Goal: Task Accomplishment & Management: Manage account settings

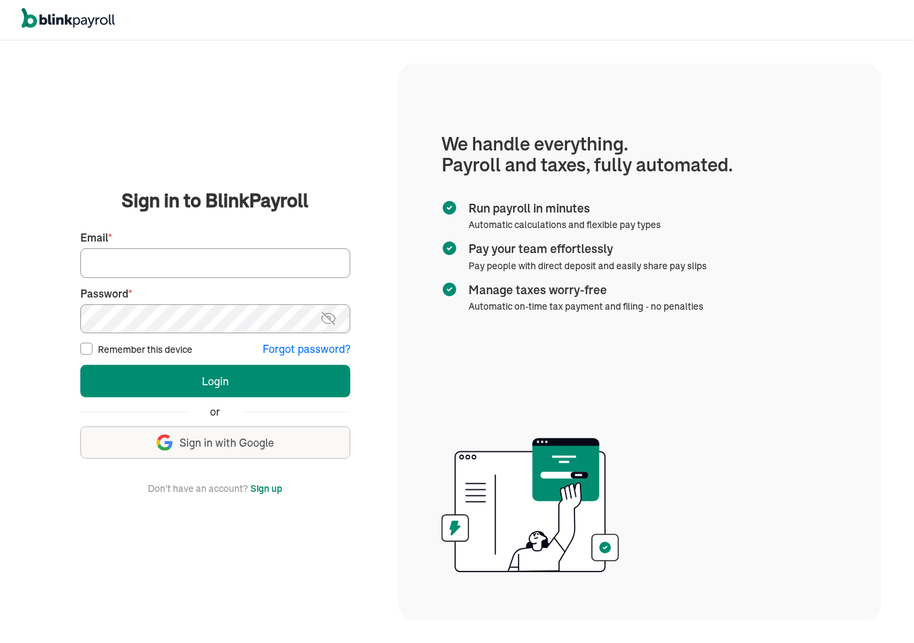
type input "[PERSON_NAME][EMAIL_ADDRESS][DOMAIN_NAME]"
click at [81, 350] on input "Remember this device" at bounding box center [86, 349] width 12 height 12
checkbox input "true"
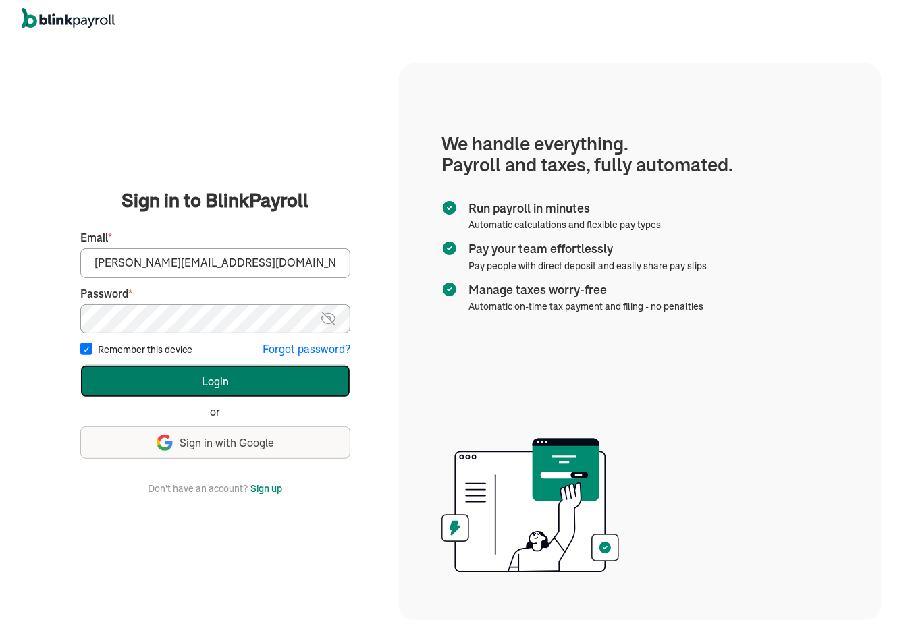
click at [133, 380] on button "Login" at bounding box center [215, 381] width 270 height 32
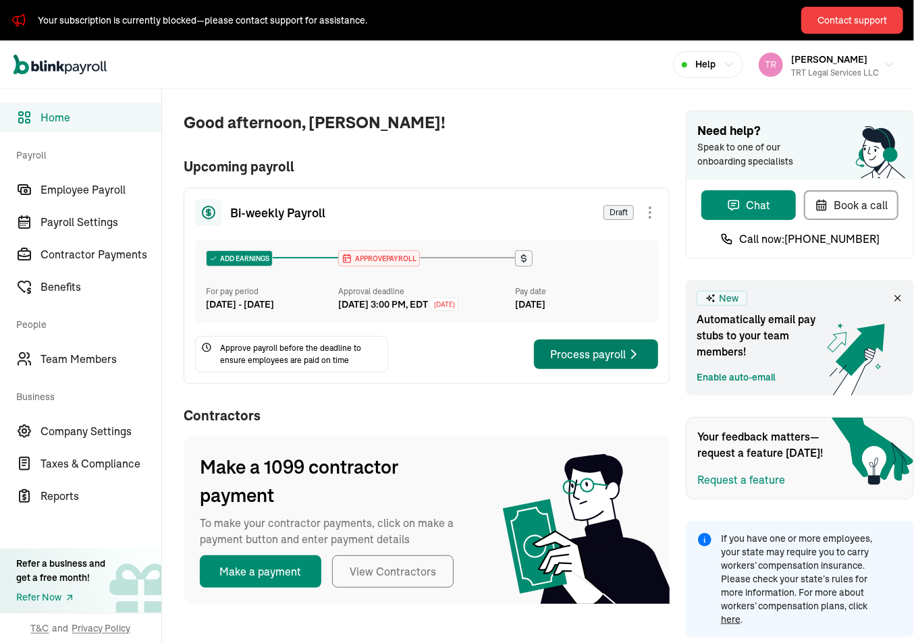
click at [570, 362] on div "Process payroll" at bounding box center [596, 354] width 92 height 16
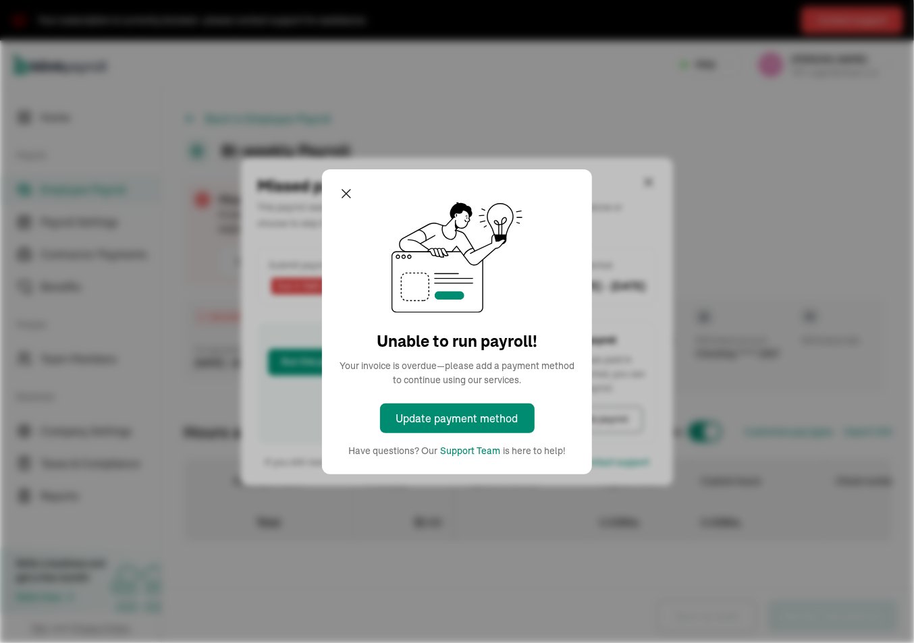
select select "direct_deposit"
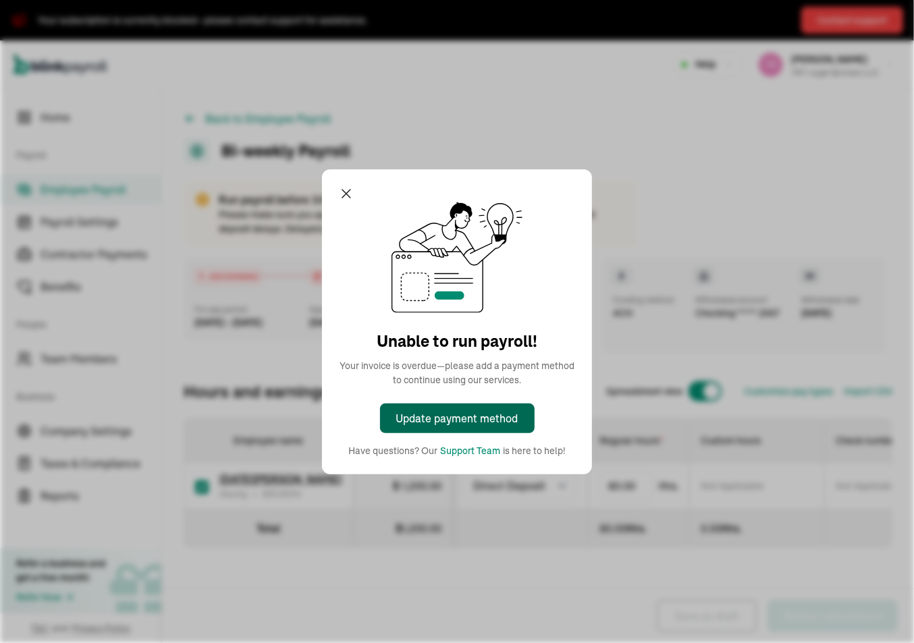
click at [491, 414] on div "Update payment method" at bounding box center [457, 418] width 122 height 16
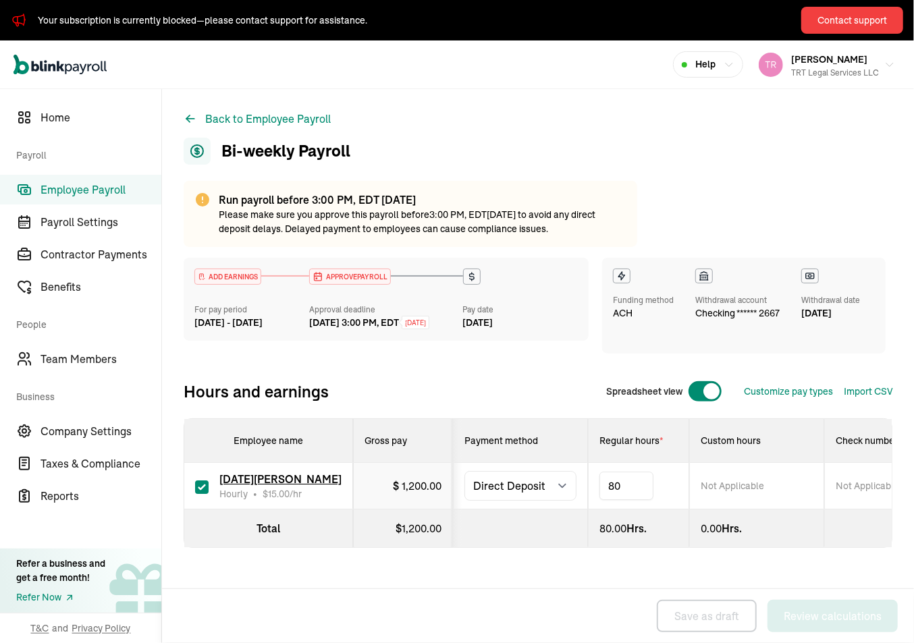
type input "8"
type input "2.8"
click at [447, 580] on div "Run payroll before 3:00 PM, EDT today Please make sure you approve this payroll…" at bounding box center [538, 391] width 709 height 421
click at [872, 21] on div "Contact support" at bounding box center [852, 20] width 70 height 14
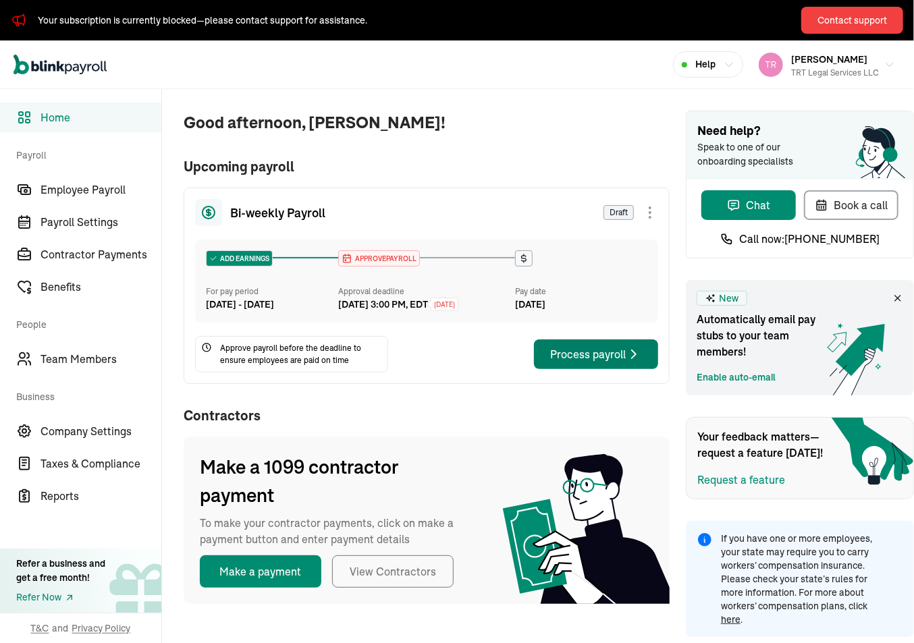
click at [570, 362] on div "Process payroll" at bounding box center [596, 354] width 92 height 16
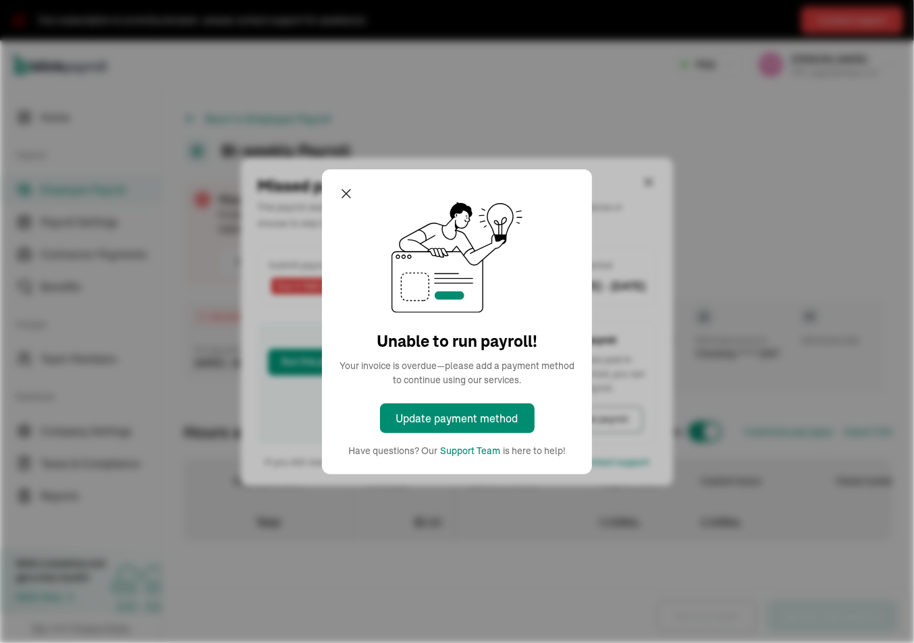
select select "direct_deposit"
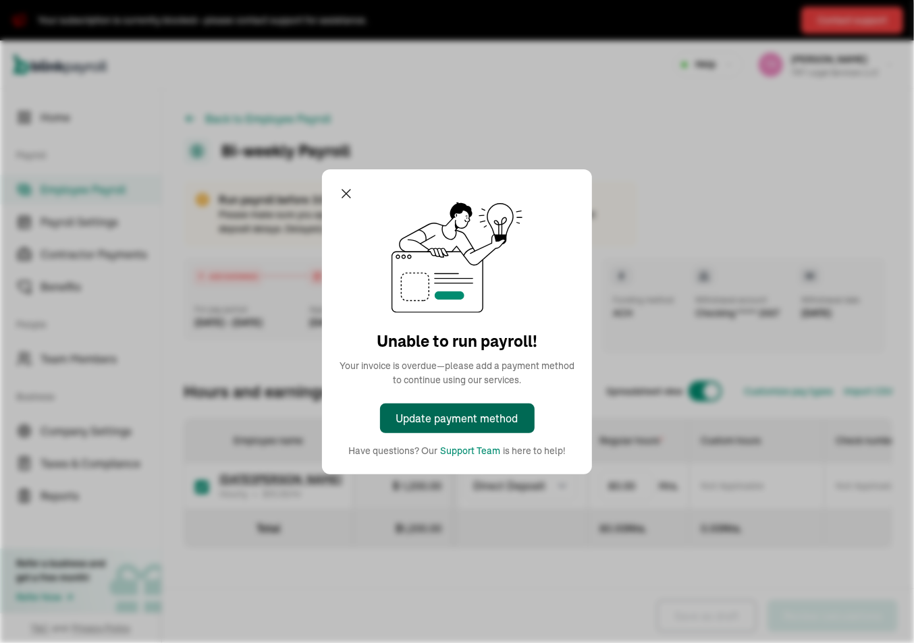
click at [491, 414] on div "Update payment method" at bounding box center [457, 418] width 122 height 16
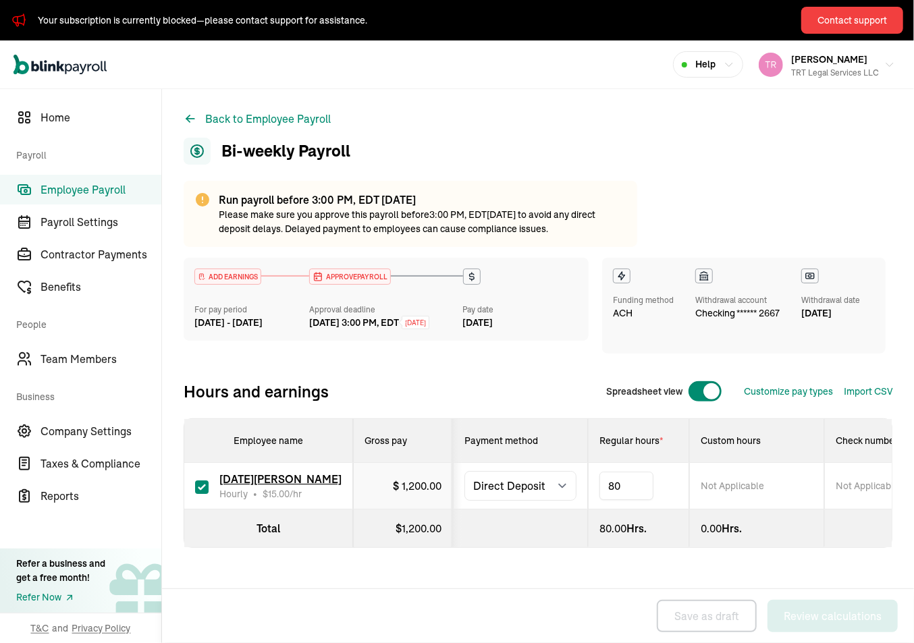
type input "8"
type input "2.8"
click at [447, 580] on div "Run payroll before 3:00 PM, EDT today Please make sure you approve this payroll…" at bounding box center [538, 391] width 709 height 421
click at [872, 21] on div "Contact support" at bounding box center [852, 20] width 70 height 14
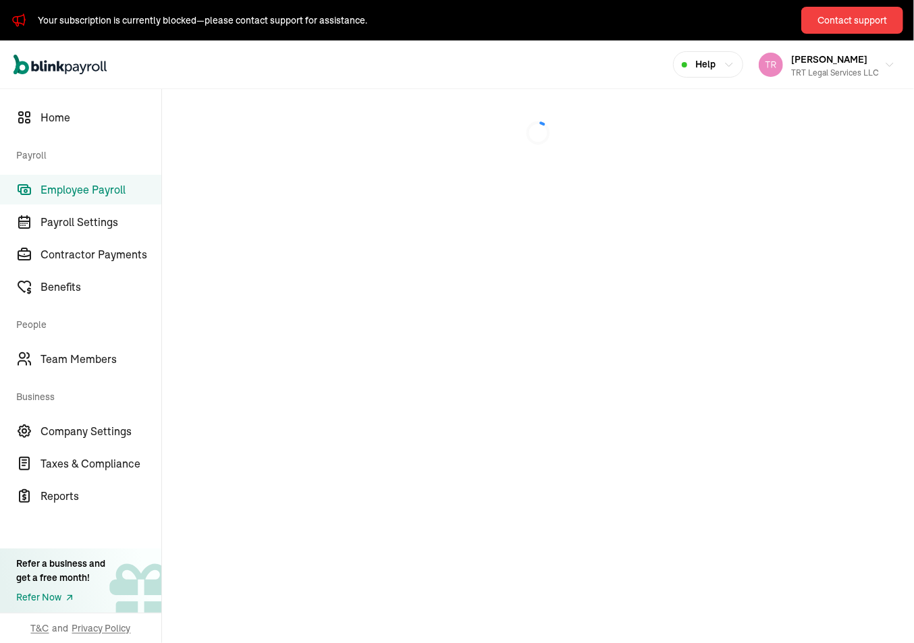
select select "direct_deposit"
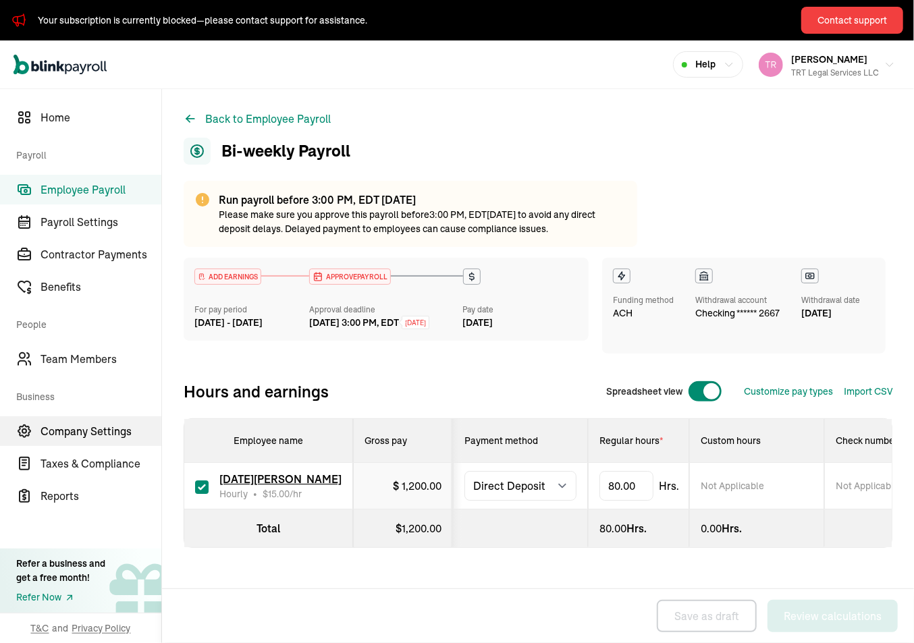
click at [103, 429] on span "Company Settings" at bounding box center [100, 431] width 121 height 16
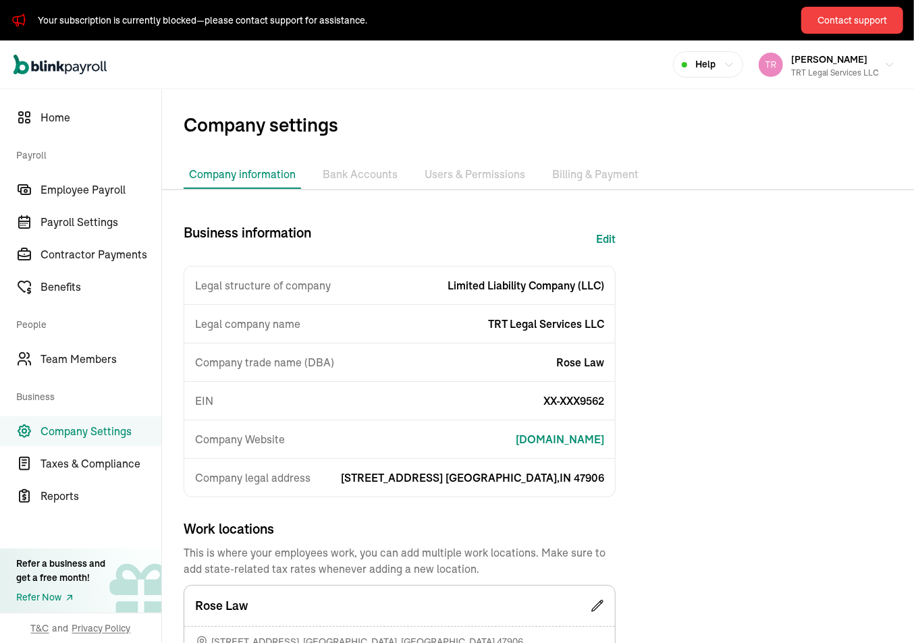
click at [364, 175] on li "Bank Accounts" at bounding box center [360, 175] width 86 height 28
click at [597, 173] on li "Billing & Payment" at bounding box center [595, 175] width 97 height 28
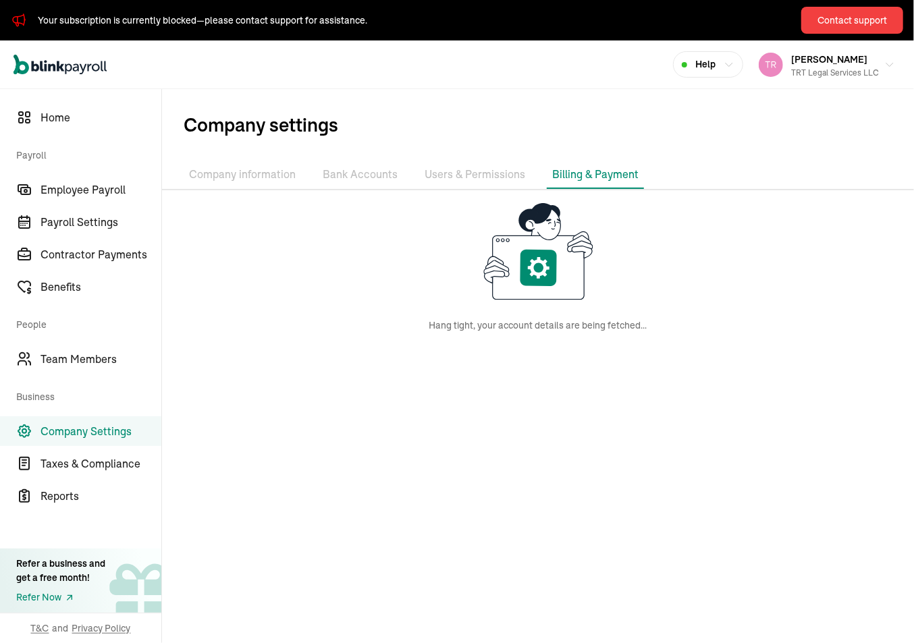
click at [597, 173] on li "Billing & Payment" at bounding box center [595, 175] width 97 height 28
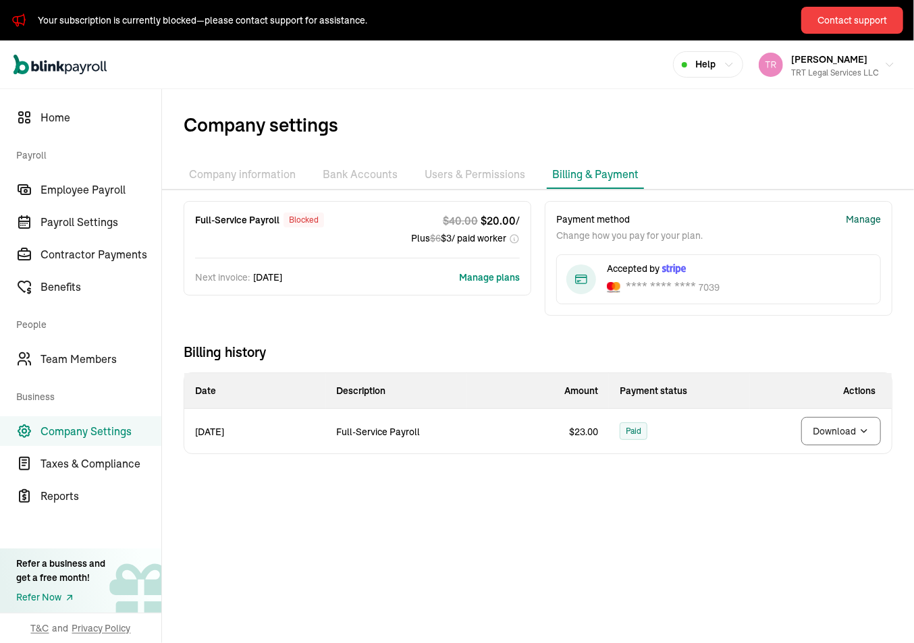
click at [857, 219] on div "Manage" at bounding box center [863, 220] width 35 height 14
click at [828, 28] on button "Contact support" at bounding box center [852, 20] width 102 height 27
click at [549, 557] on main "Company settings Company information Bank Accounts Users & Permissions Billing …" at bounding box center [538, 366] width 752 height 554
click at [501, 503] on main "Company settings Company information Bank Accounts Users & Permissions Billing …" at bounding box center [538, 366] width 752 height 554
click at [90, 194] on span "Employee Payroll" at bounding box center [100, 190] width 121 height 16
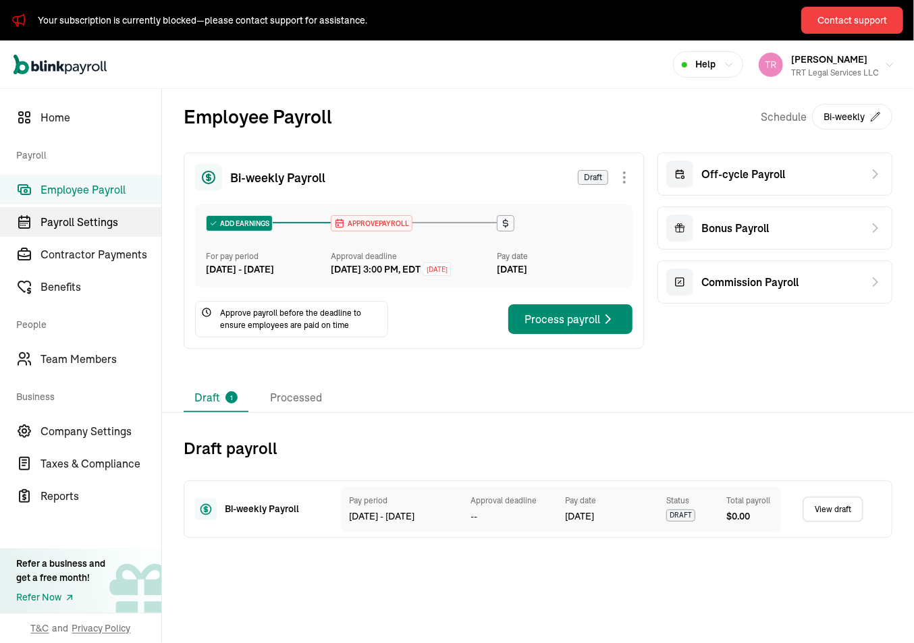
click at [105, 223] on span "Payroll Settings" at bounding box center [100, 222] width 121 height 16
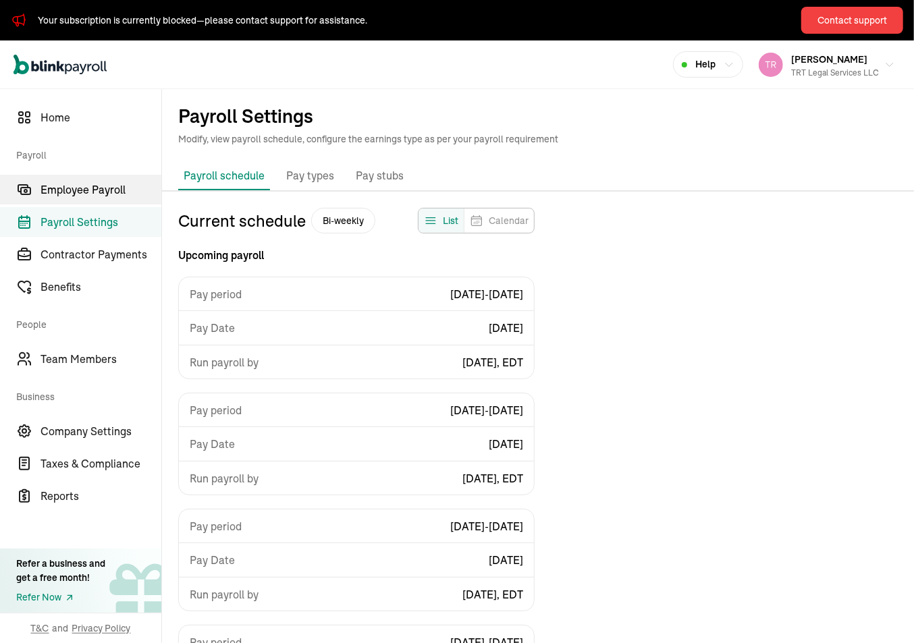
click at [111, 184] on span "Employee Payroll" at bounding box center [100, 190] width 121 height 16
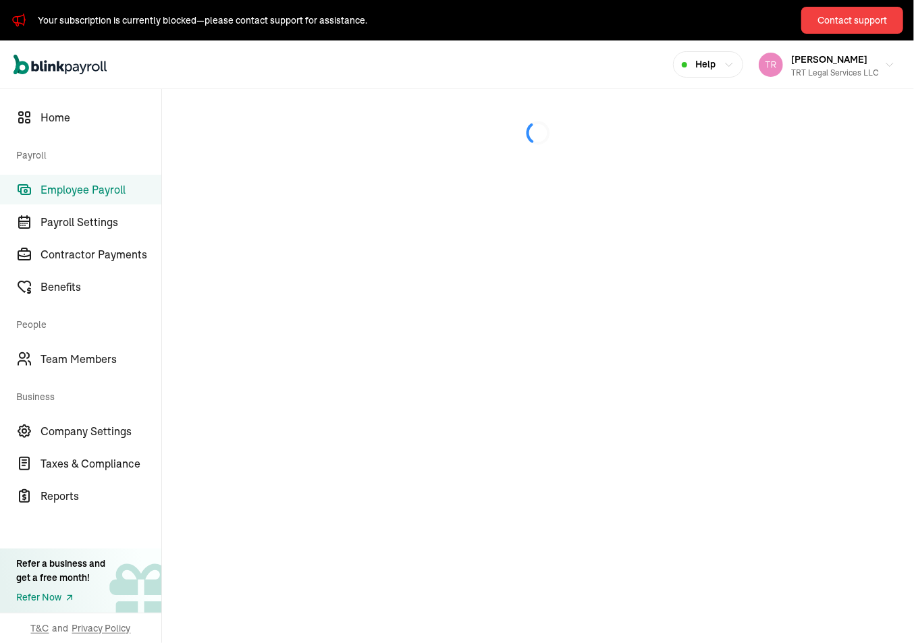
select select "direct_deposit"
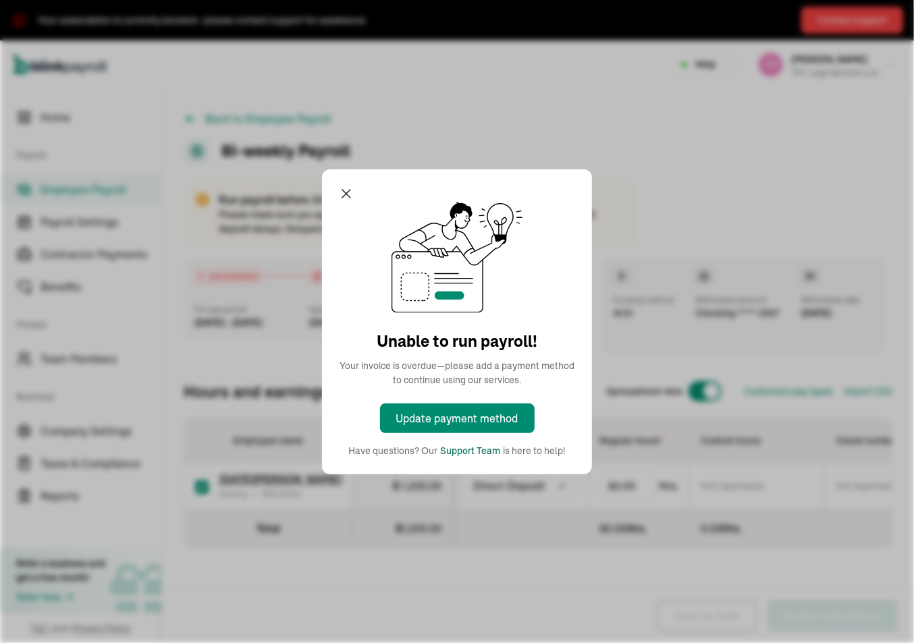
click at [473, 447] on div "Support Team" at bounding box center [470, 451] width 60 height 14
click at [494, 419] on div "Update payment method" at bounding box center [457, 418] width 122 height 16
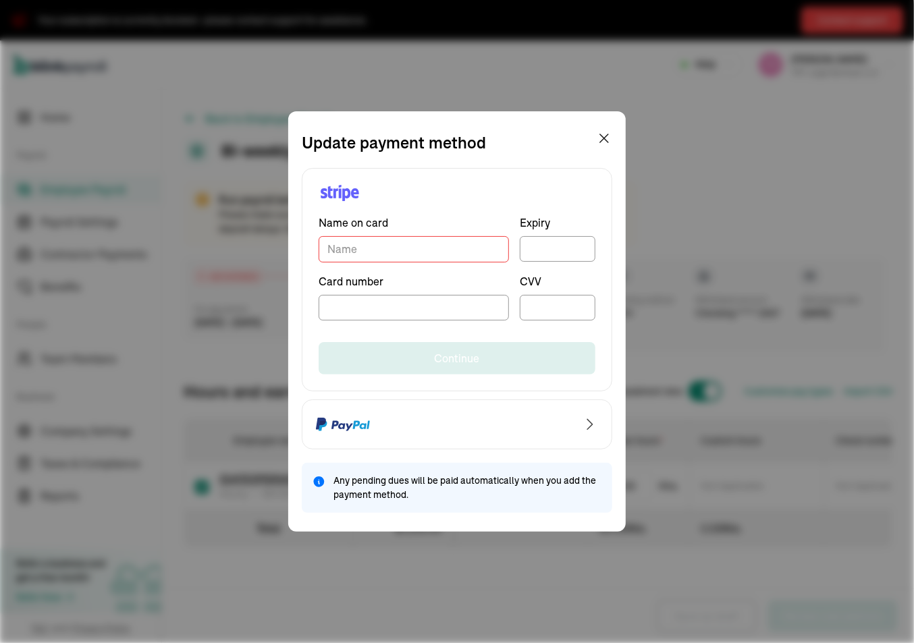
click at [394, 254] on input "TextInput" at bounding box center [414, 249] width 190 height 26
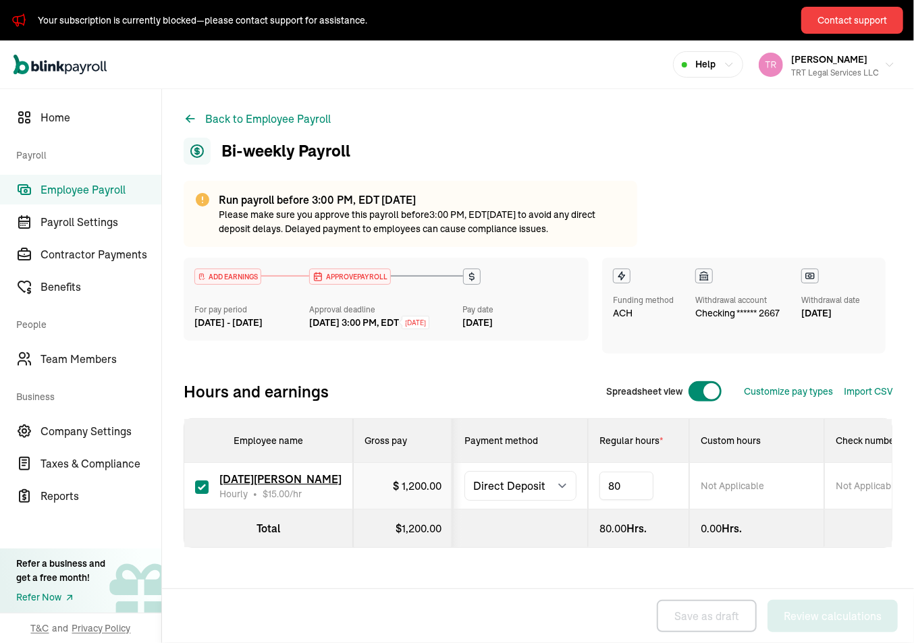
type input "8"
type input "1"
type input "2.8"
click at [597, 601] on div "Back Save as draft Review calculations" at bounding box center [538, 616] width 752 height 54
click at [707, 62] on span "Help" at bounding box center [705, 64] width 20 height 14
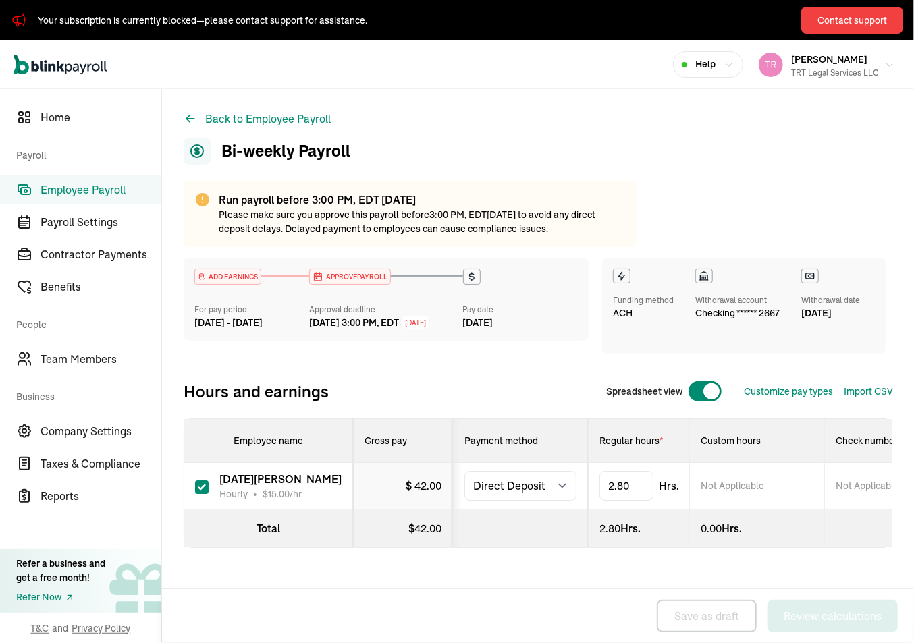
click at [720, 70] on div "Help" at bounding box center [708, 64] width 53 height 14
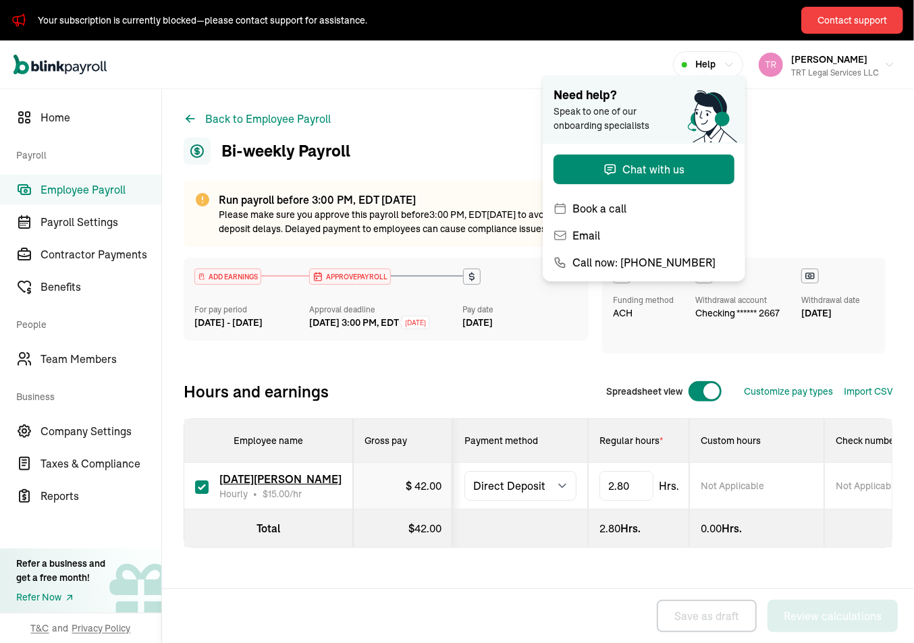
click at [720, 70] on div "Help" at bounding box center [708, 64] width 53 height 14
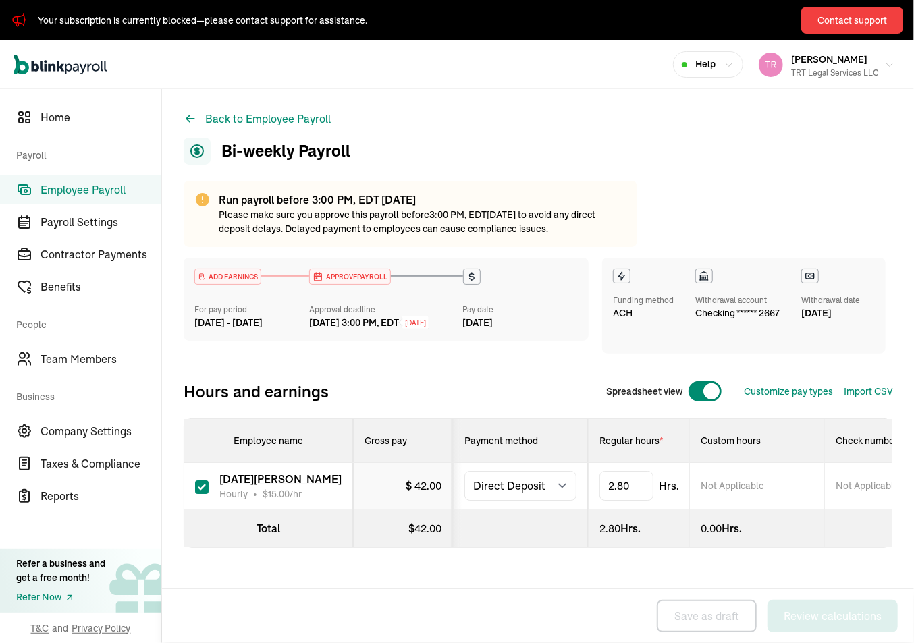
click at [720, 70] on div "Help" at bounding box center [708, 64] width 53 height 14
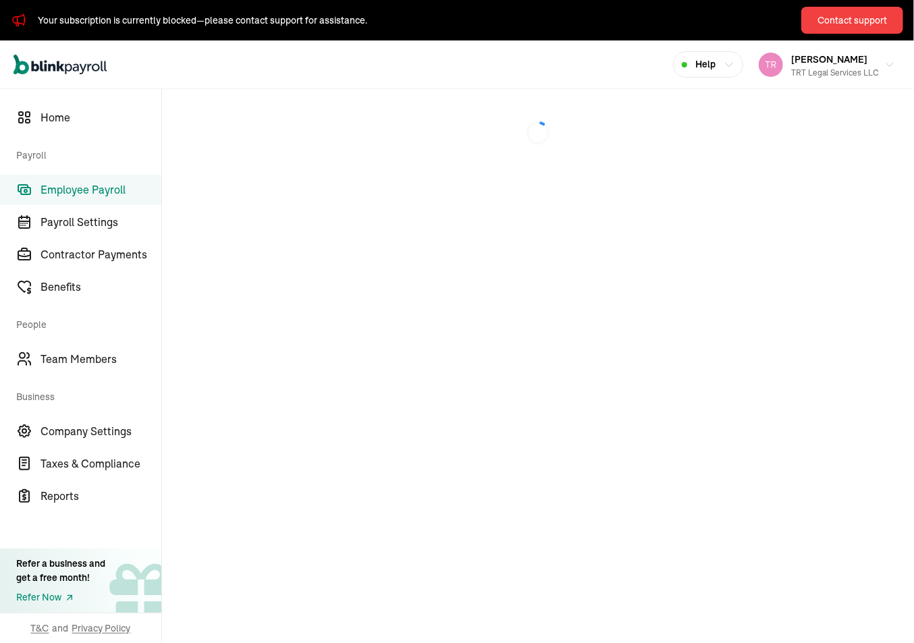
select select "direct_deposit"
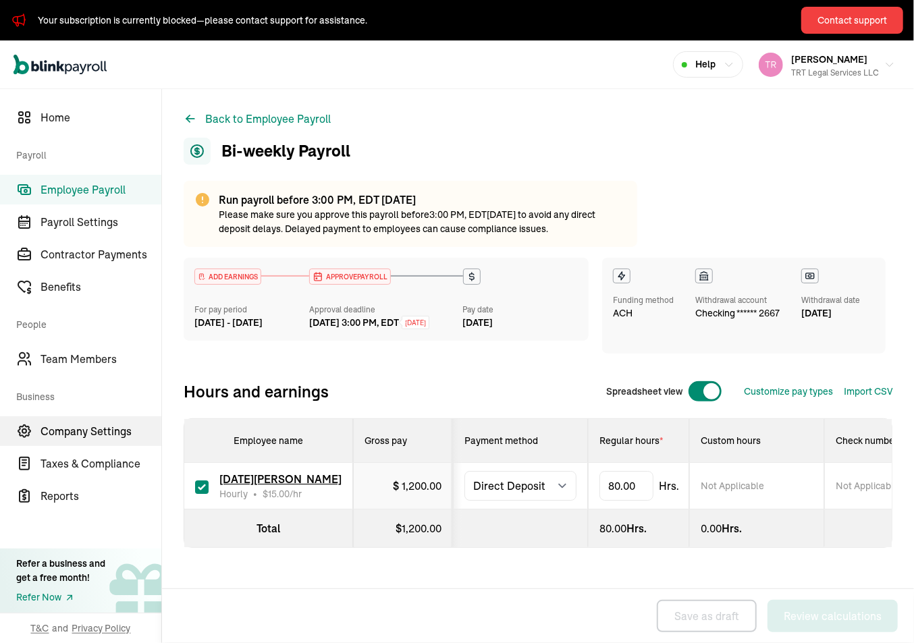
click at [103, 429] on span "Company Settings" at bounding box center [100, 431] width 121 height 16
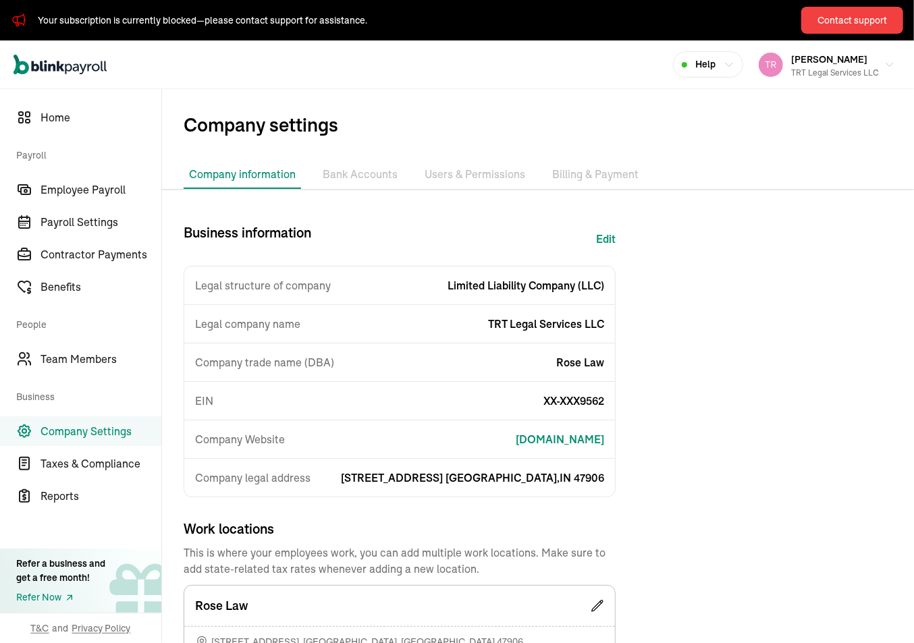
click at [364, 175] on li "Bank Accounts" at bounding box center [360, 175] width 86 height 28
click at [597, 173] on li "Billing & Payment" at bounding box center [595, 175] width 97 height 28
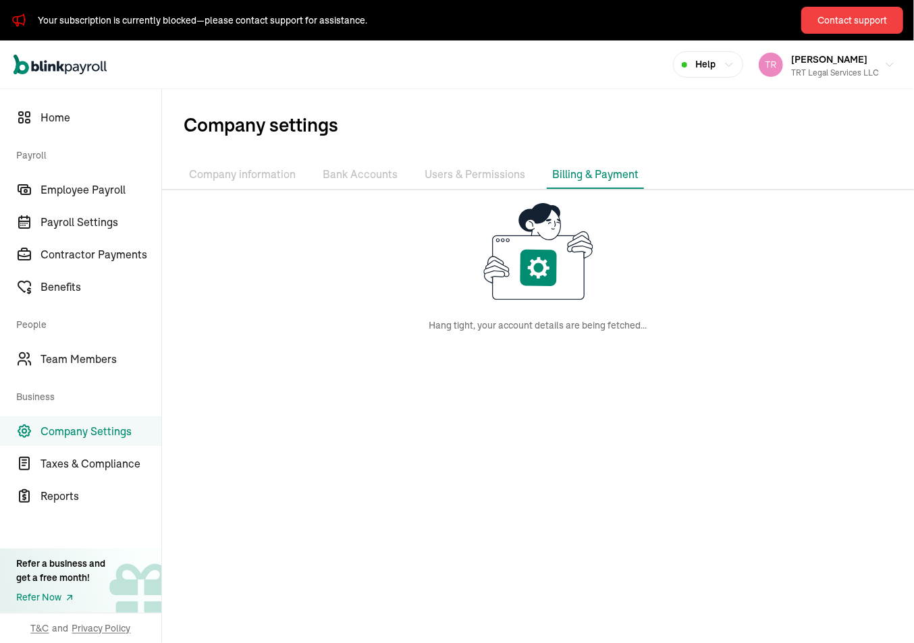
click at [597, 173] on li "Billing & Payment" at bounding box center [595, 175] width 97 height 28
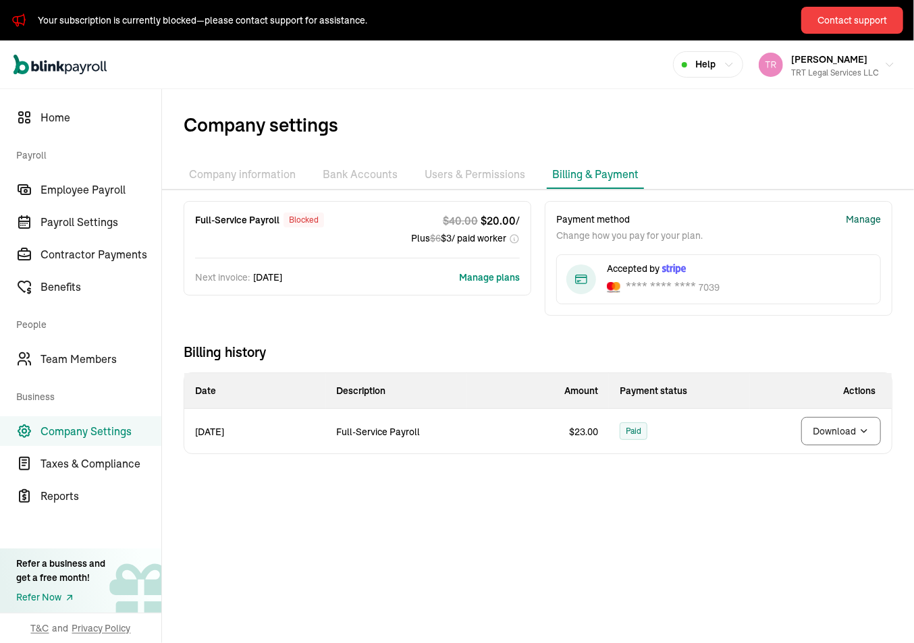
click at [857, 219] on div "Manage" at bounding box center [863, 220] width 35 height 14
click at [828, 28] on button "Contact support" at bounding box center [852, 20] width 102 height 27
click at [549, 557] on main "Company settings Company information Bank Accounts Users & Permissions Billing …" at bounding box center [538, 366] width 752 height 554
click at [501, 503] on main "Company settings Company information Bank Accounts Users & Permissions Billing …" at bounding box center [538, 366] width 752 height 554
click at [90, 194] on span "Employee Payroll" at bounding box center [100, 190] width 121 height 16
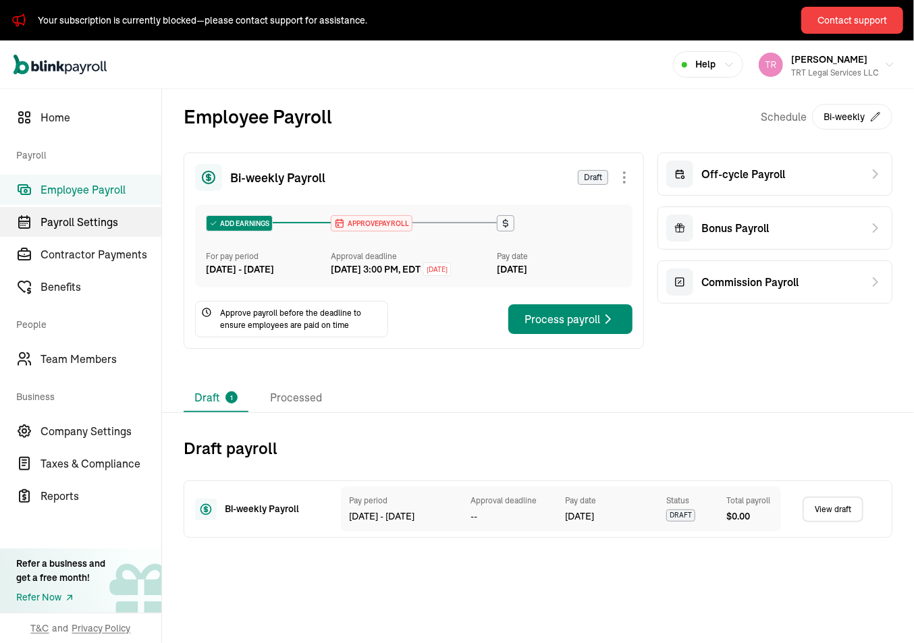
click at [105, 223] on span "Payroll Settings" at bounding box center [100, 222] width 121 height 16
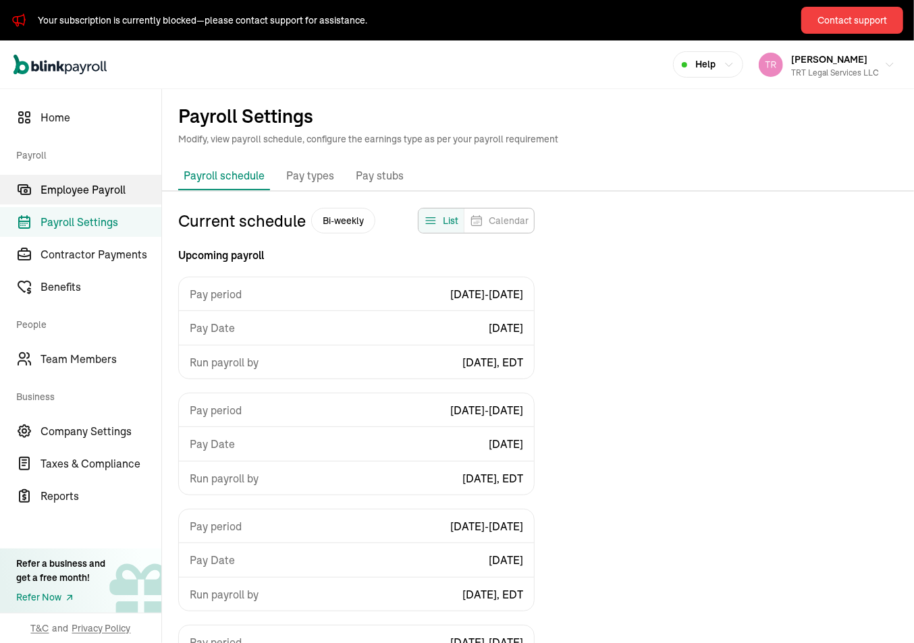
click at [111, 184] on span "Employee Payroll" at bounding box center [100, 190] width 121 height 16
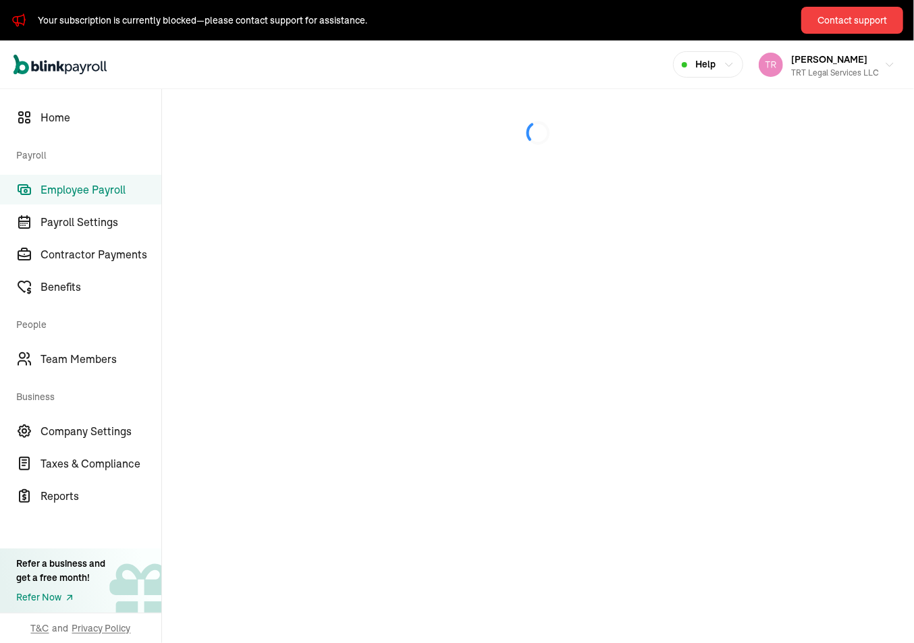
select select "direct_deposit"
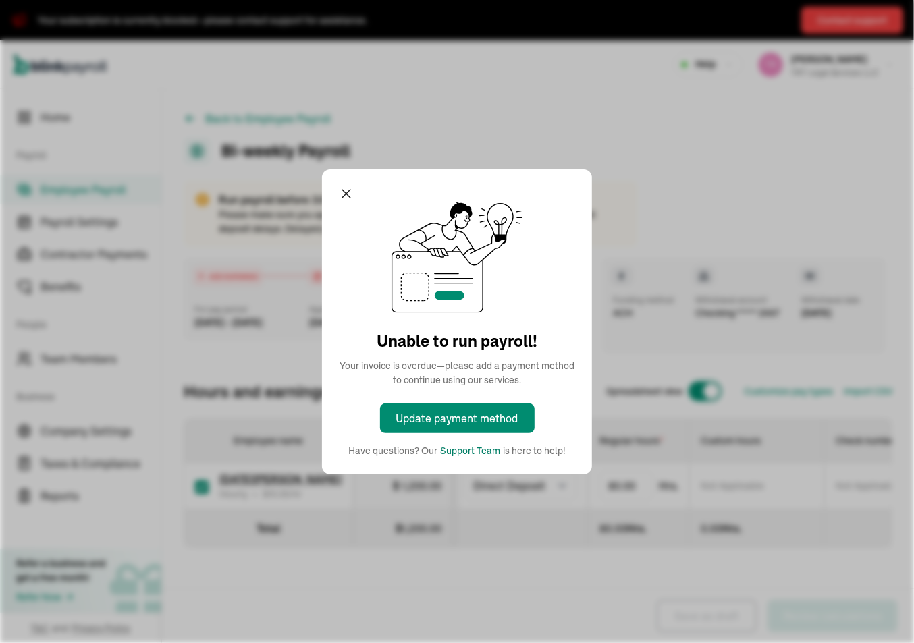
click at [473, 447] on div "Support Team" at bounding box center [470, 451] width 60 height 14
click at [494, 419] on div "Update payment method" at bounding box center [457, 418] width 122 height 16
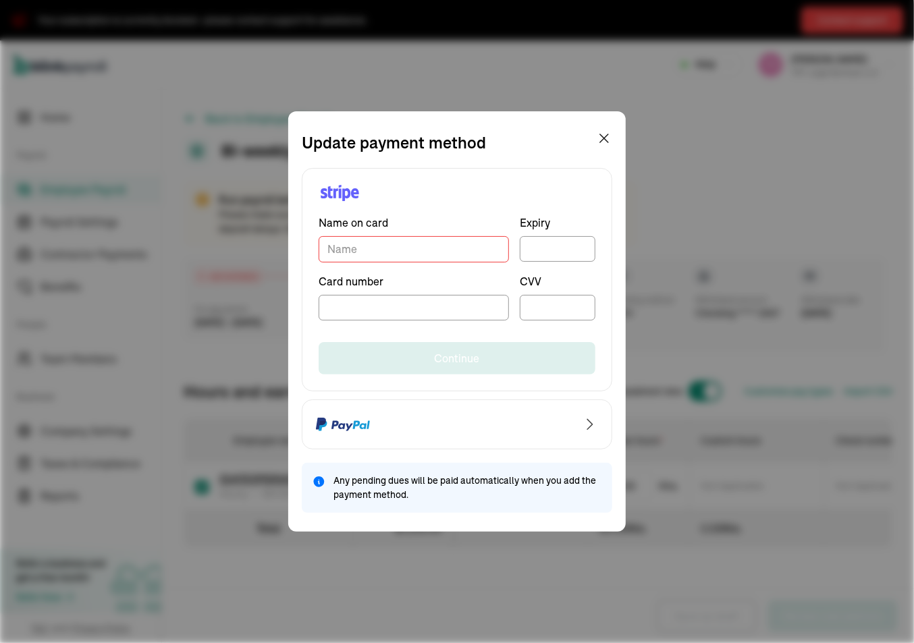
click at [394, 254] on input "TextInput" at bounding box center [414, 249] width 190 height 26
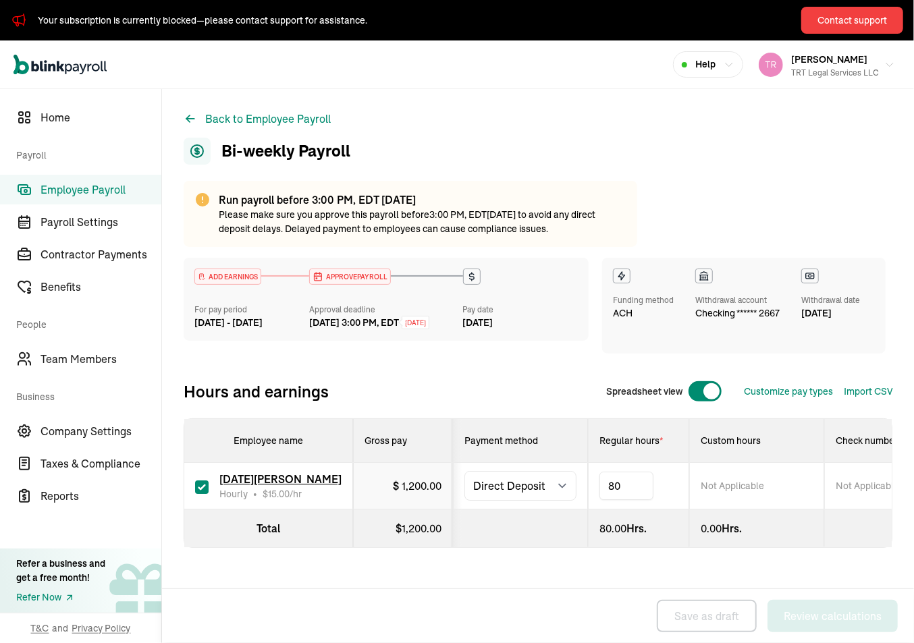
type input "8"
type input "1"
type input "2.8"
click at [597, 601] on div "Back Save as draft Review calculations" at bounding box center [538, 616] width 752 height 54
click at [707, 62] on span "Help" at bounding box center [705, 64] width 20 height 14
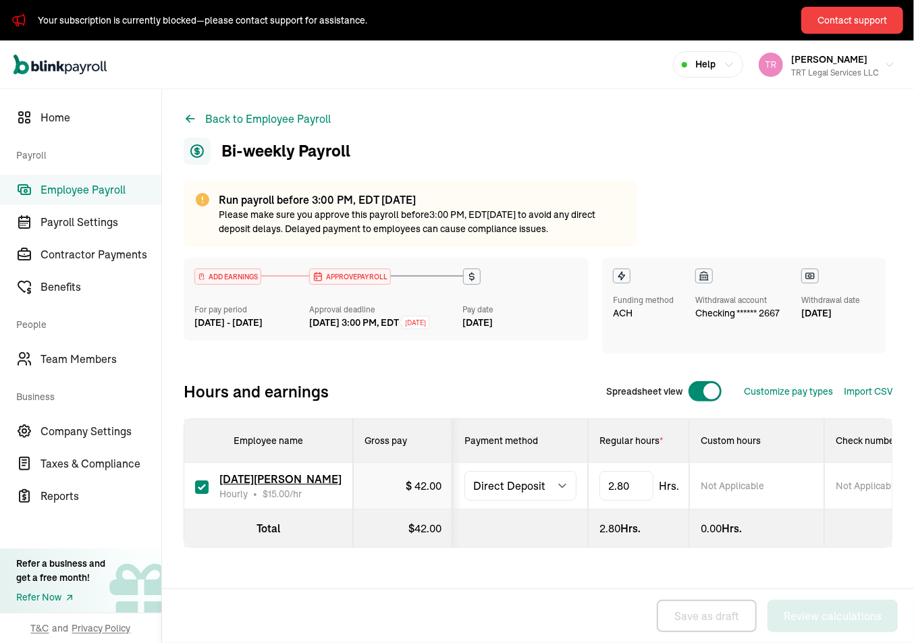
click at [720, 70] on div "Help" at bounding box center [708, 64] width 53 height 14
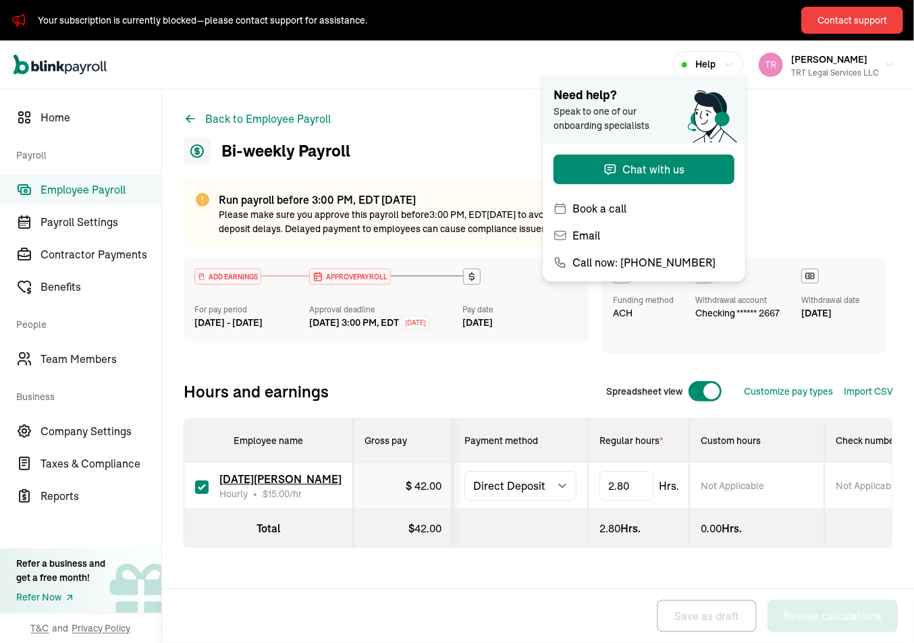
click at [720, 70] on div "Help" at bounding box center [708, 64] width 53 height 14
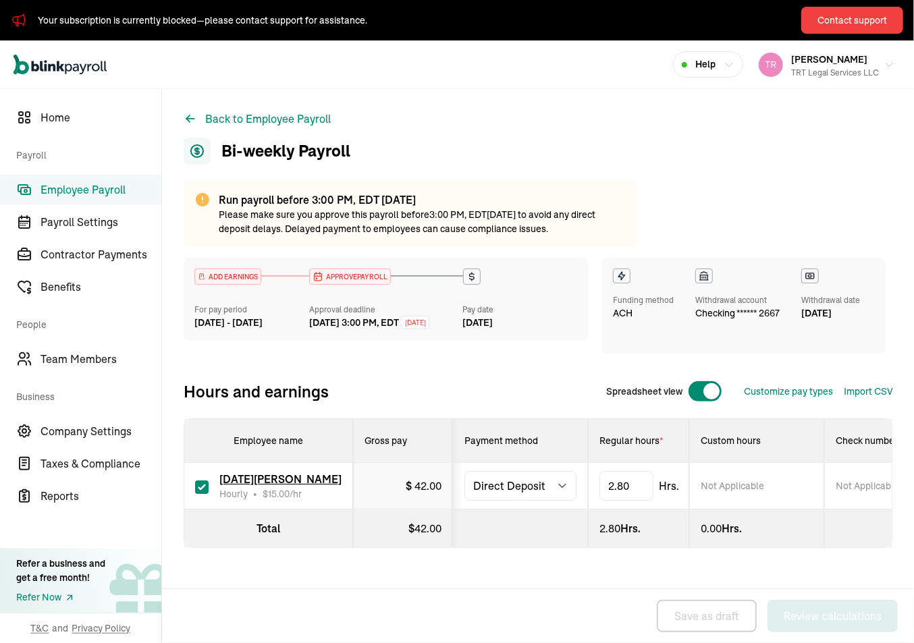
click at [720, 70] on div "Help" at bounding box center [708, 64] width 53 height 14
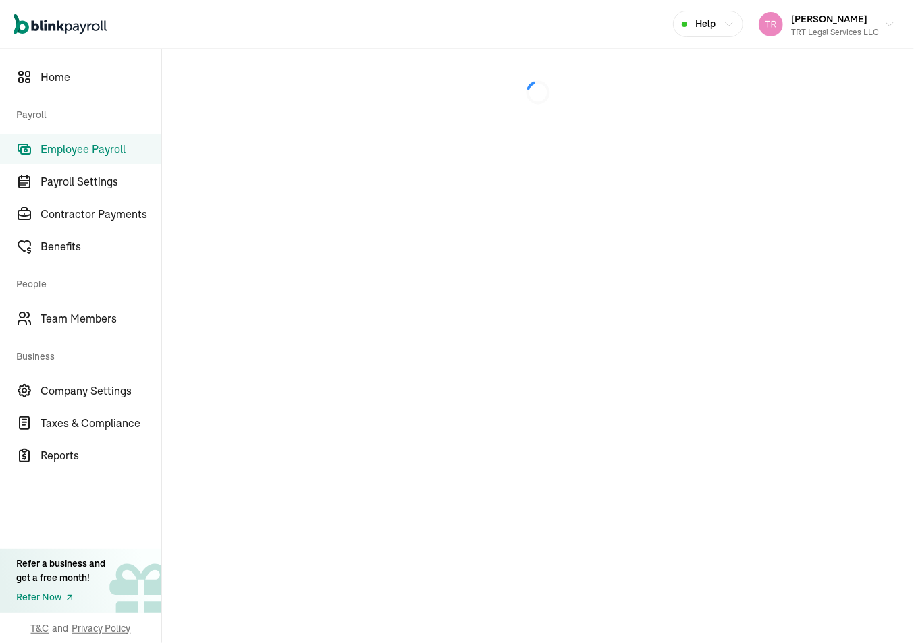
select select "direct_deposit"
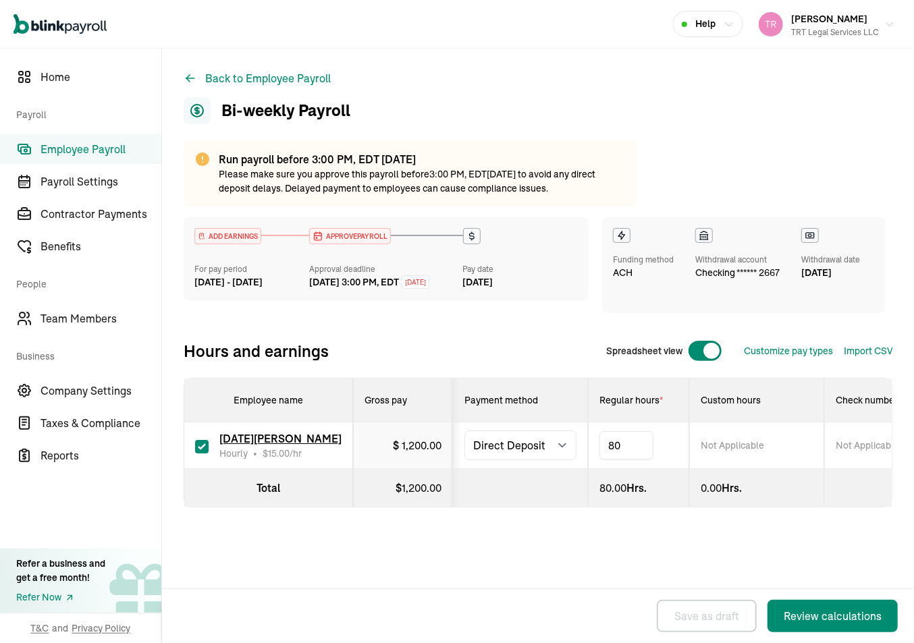
type input "8"
type input "2.8"
click at [790, 615] on div "Review calculations" at bounding box center [832, 616] width 98 height 16
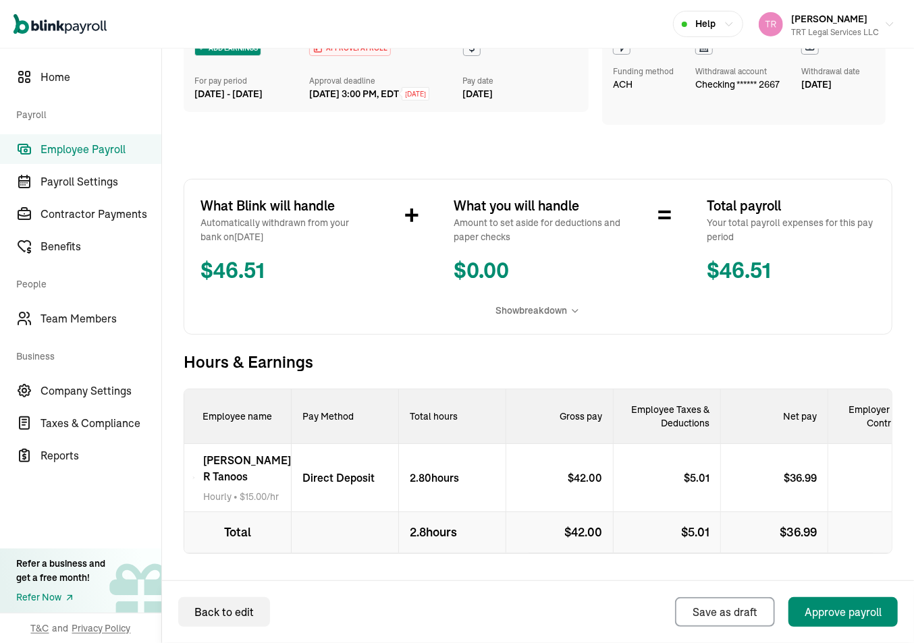
scroll to position [234, 0]
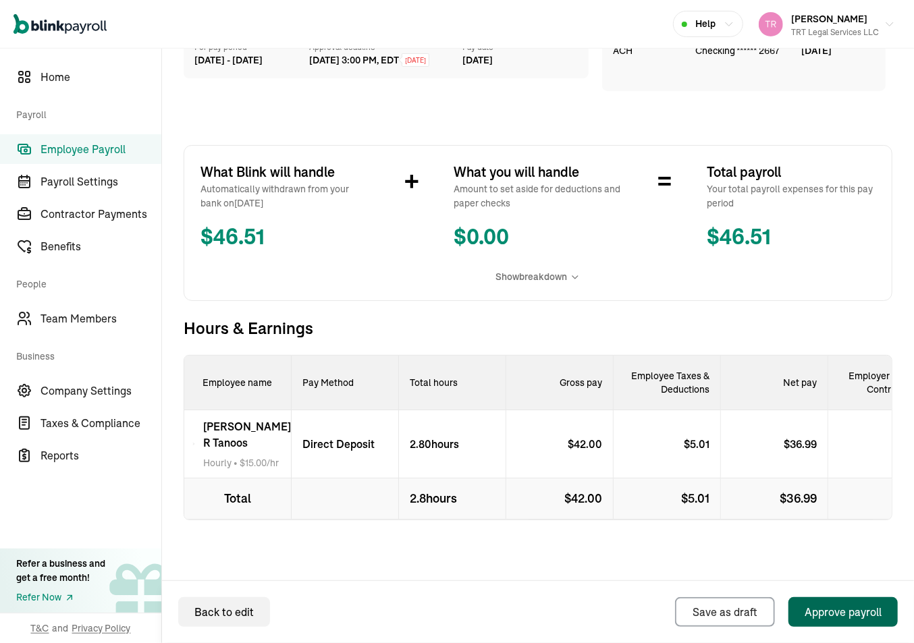
click at [821, 617] on div "Approve payroll" at bounding box center [842, 612] width 77 height 16
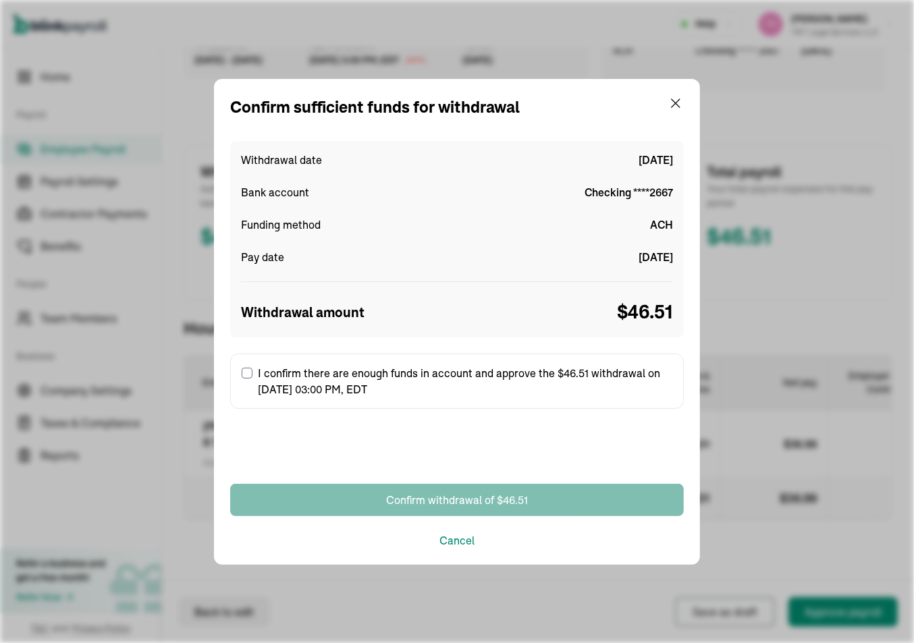
click at [254, 371] on label "I confirm there are enough funds in account and approve the $46.51 withdrawal o…" at bounding box center [456, 381] width 453 height 55
click at [252, 371] on input "I confirm there are enough funds in account and approve the $46.51 withdrawal o…" at bounding box center [247, 373] width 11 height 11
checkbox input "true"
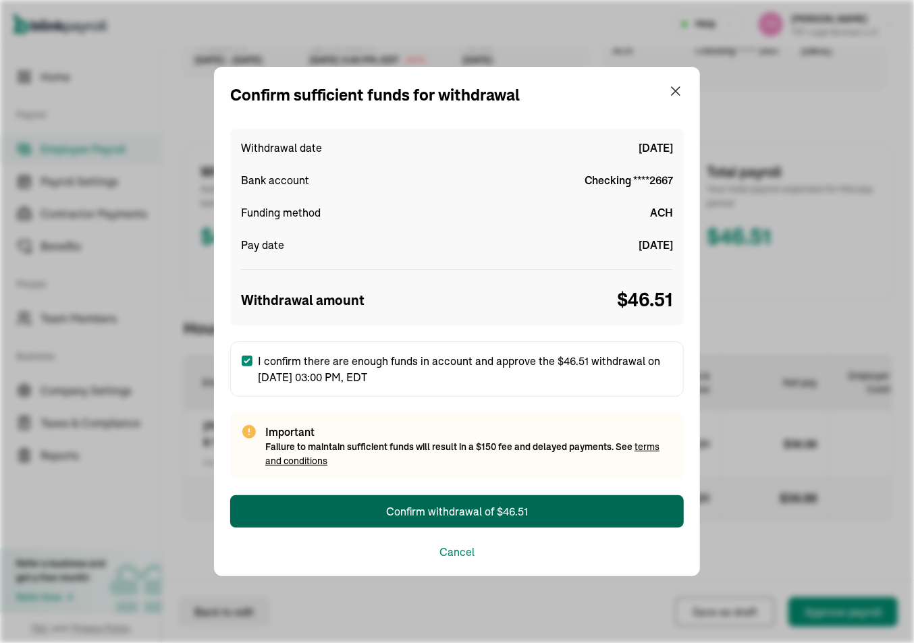
click at [362, 507] on button "Confirm withdrawal of $46.51" at bounding box center [456, 511] width 453 height 32
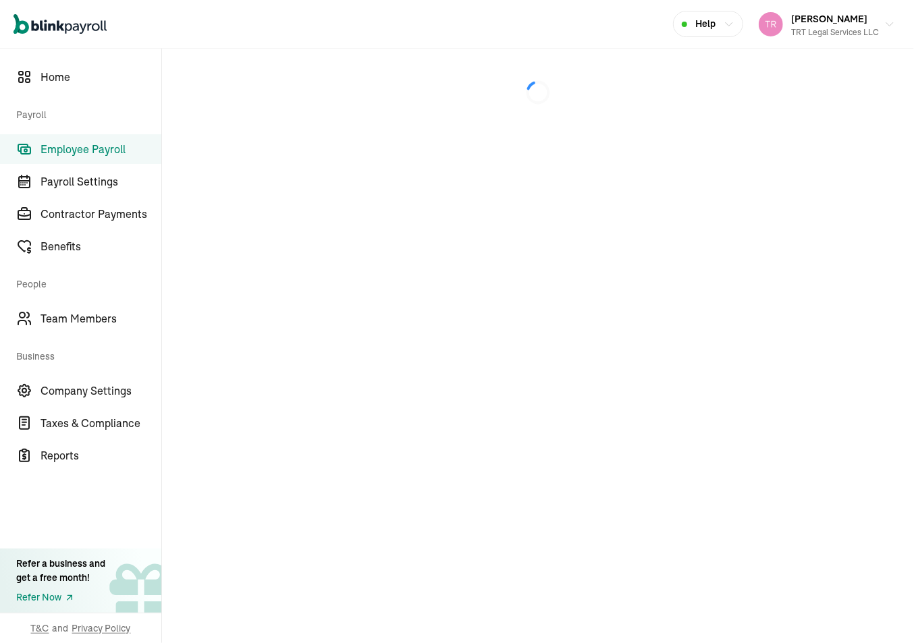
select select "direct_deposit"
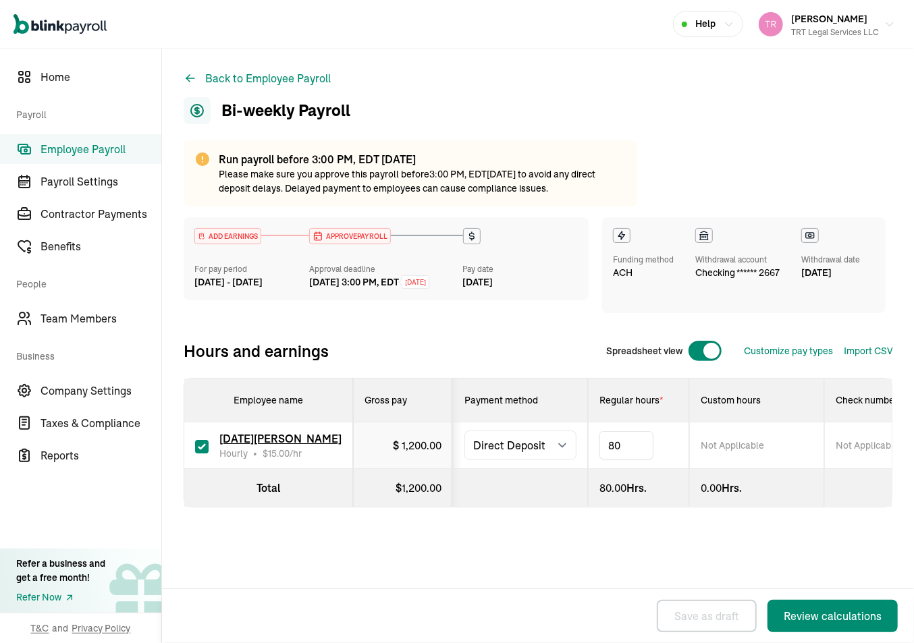
type input "8"
type input "2.8"
click at [790, 615] on div "Review calculations" at bounding box center [832, 616] width 98 height 16
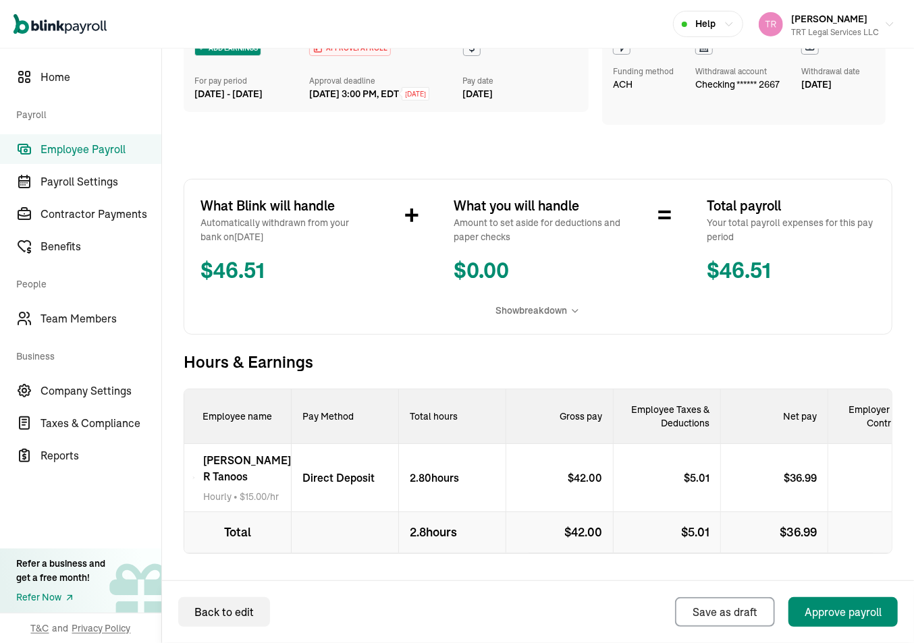
scroll to position [234, 0]
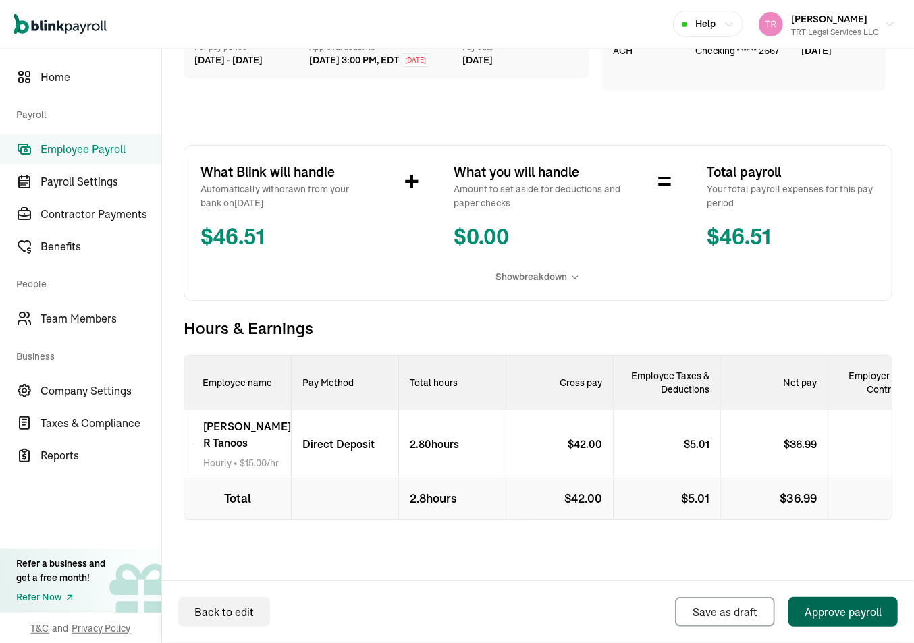
click at [821, 617] on div "Approve payroll" at bounding box center [842, 612] width 77 height 16
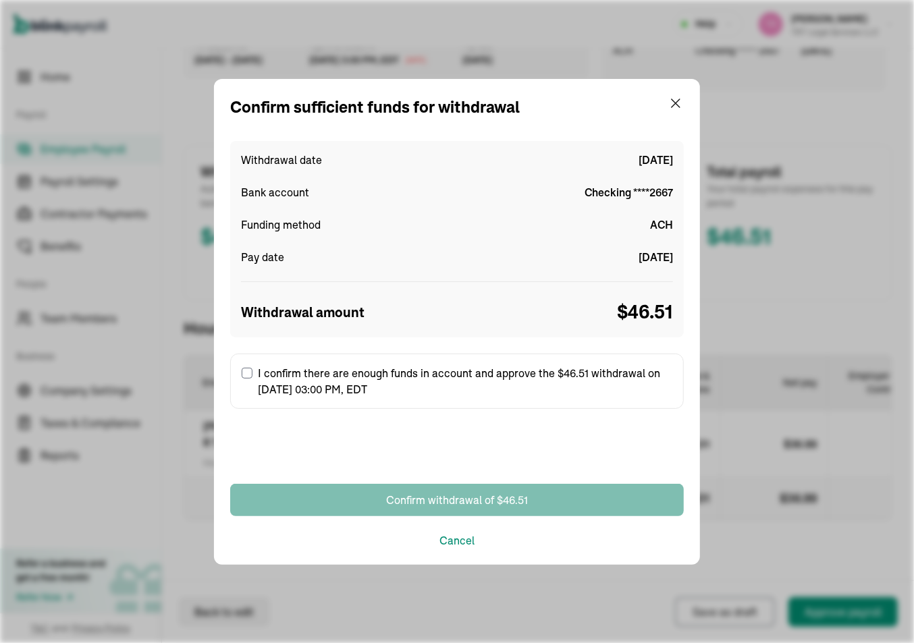
click at [254, 371] on label "I confirm there are enough funds in account and approve the $46.51 withdrawal o…" at bounding box center [456, 381] width 453 height 55
click at [252, 371] on input "I confirm there are enough funds in account and approve the $46.51 withdrawal o…" at bounding box center [247, 373] width 11 height 11
checkbox input "true"
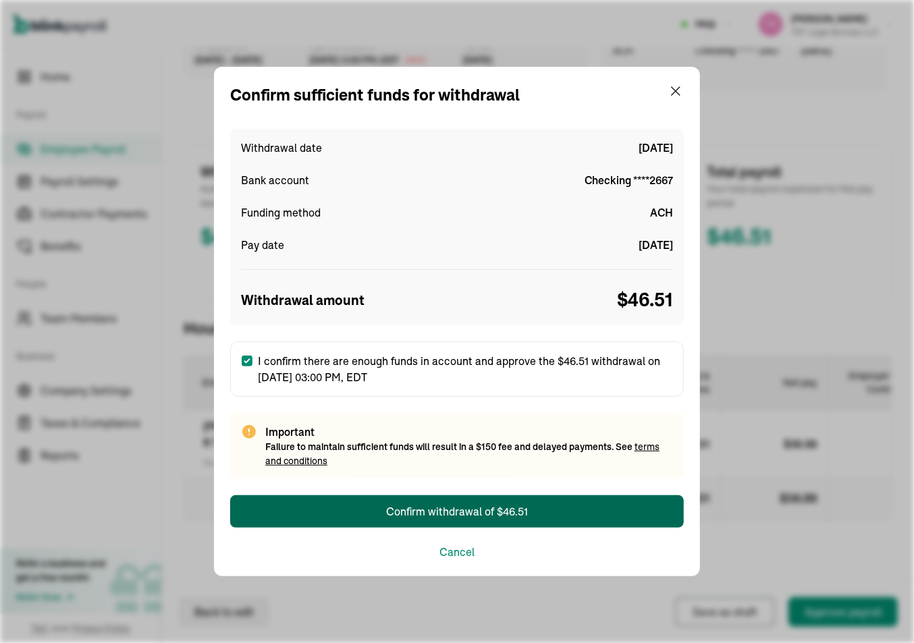
click at [362, 507] on button "Confirm withdrawal of $46.51" at bounding box center [456, 511] width 453 height 32
